Goal: Transaction & Acquisition: Book appointment/travel/reservation

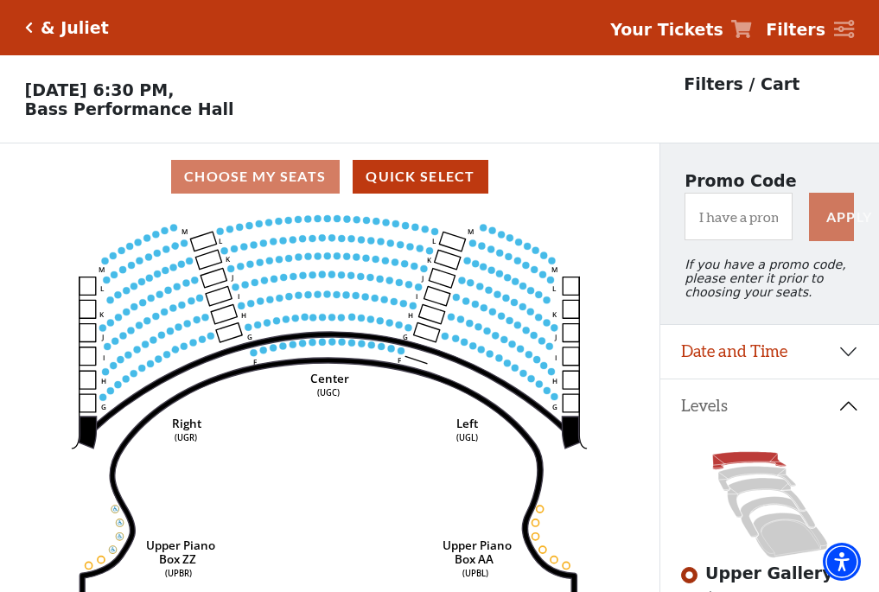
scroll to position [80, 0]
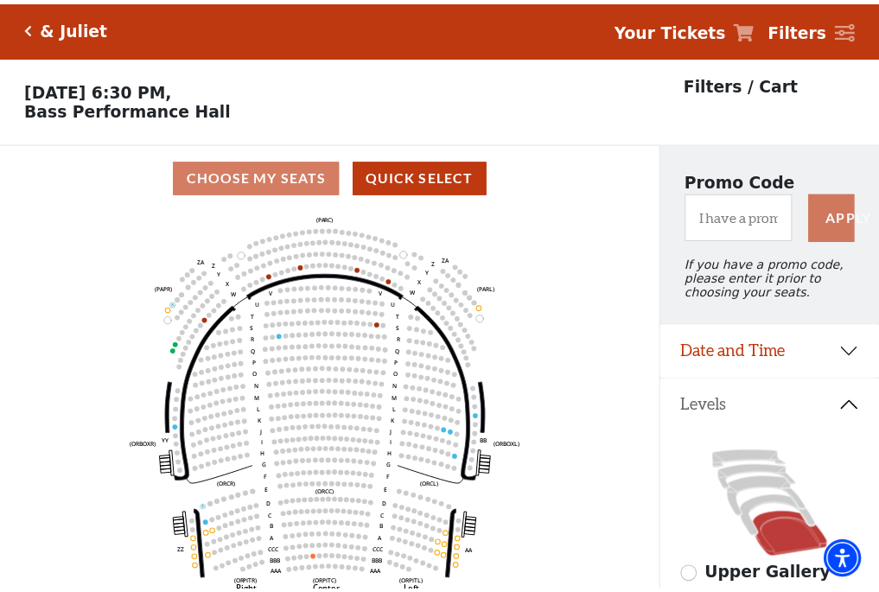
scroll to position [80, 0]
